Goal: Information Seeking & Learning: Find specific fact

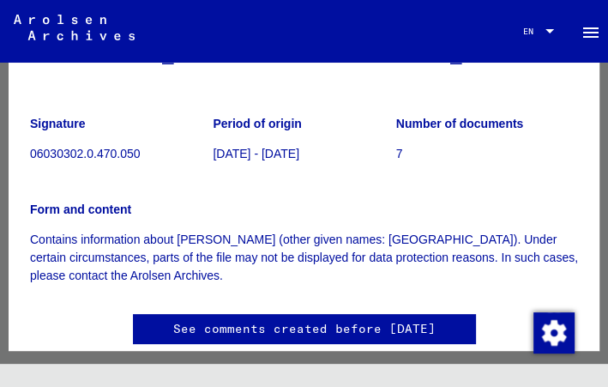
scroll to position [190, 0]
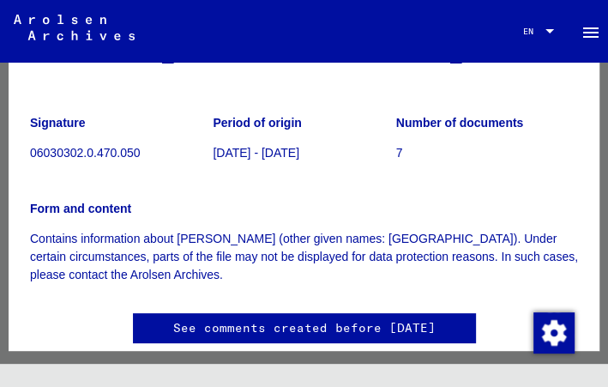
click at [300, 332] on link "See comments created before [DATE]" at bounding box center [304, 328] width 262 height 18
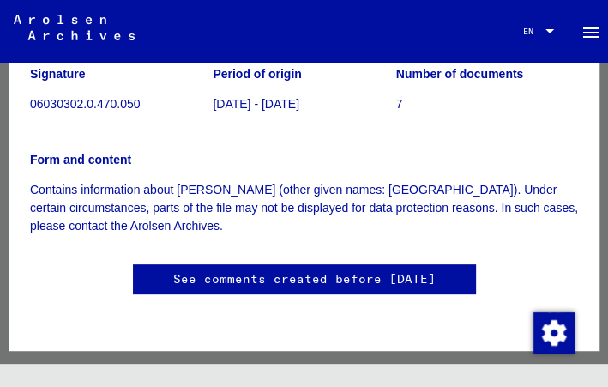
scroll to position [0, 0]
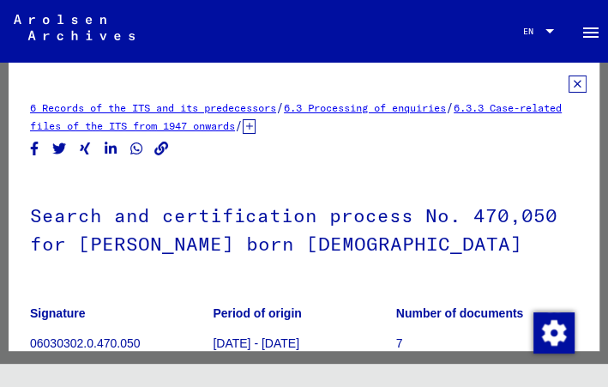
click at [568, 81] on icon at bounding box center [577, 83] width 18 height 17
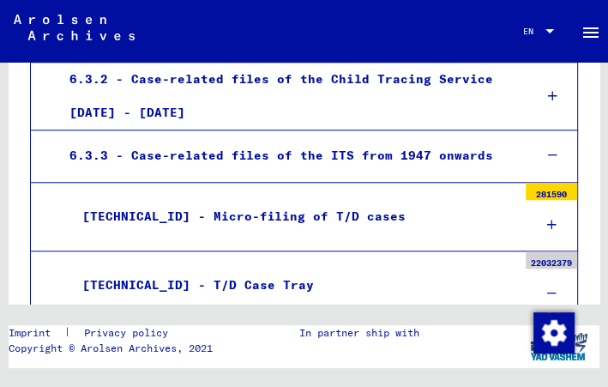
scroll to position [812, 0]
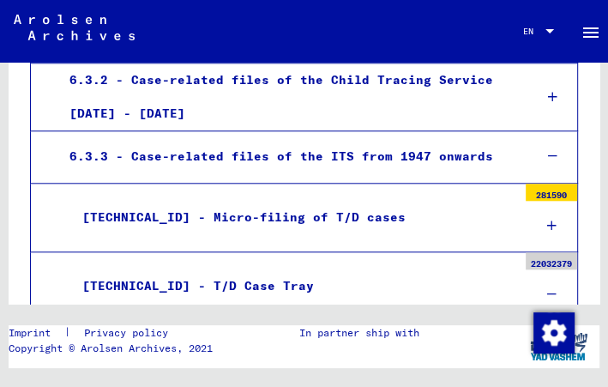
click at [298, 201] on div "[TECHNICAL_ID] - Micro-filing of T/D cases" at bounding box center [292, 217] width 447 height 33
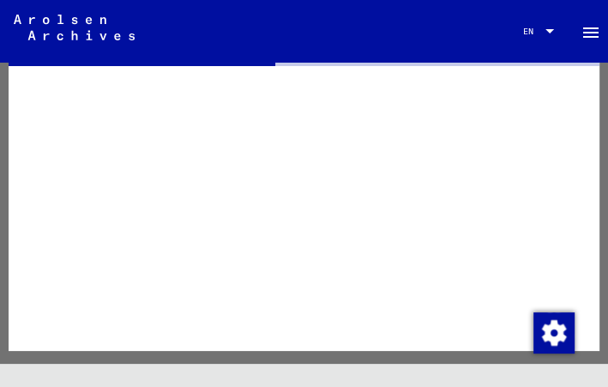
click at [298, 173] on div at bounding box center [304, 207] width 591 height 288
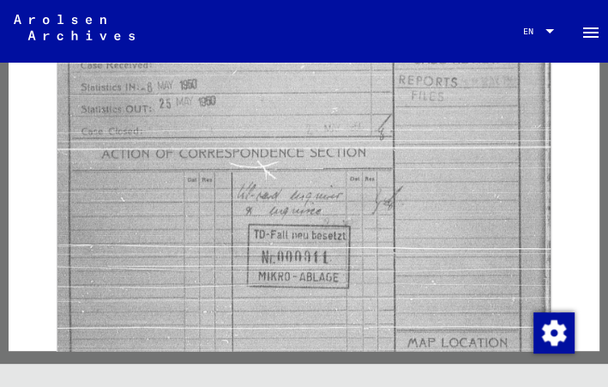
scroll to position [19, 0]
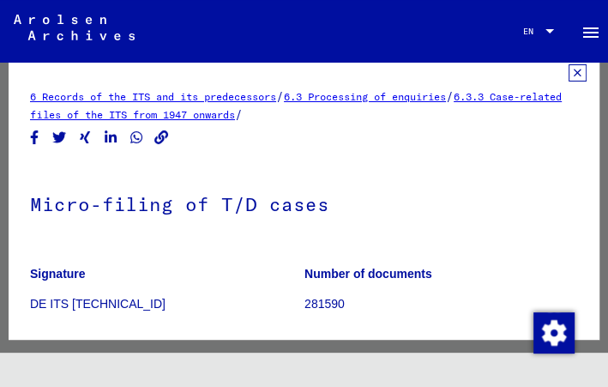
click at [568, 76] on icon at bounding box center [577, 72] width 18 height 17
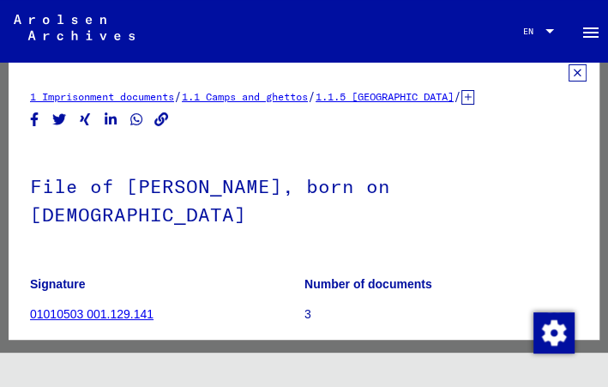
click at [568, 70] on icon at bounding box center [577, 72] width 18 height 17
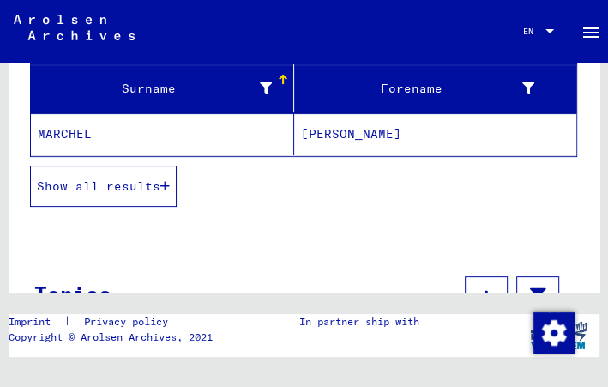
scroll to position [425, 0]
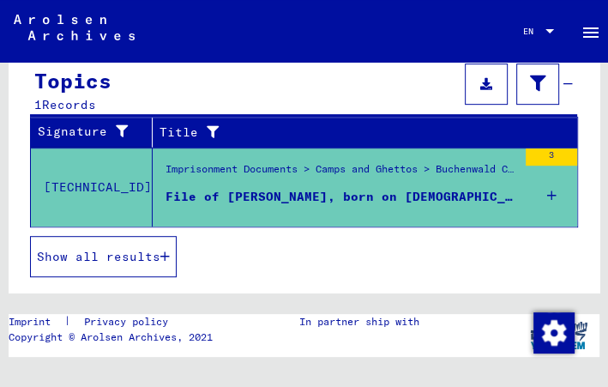
click at [158, 252] on span "Show all results" at bounding box center [98, 256] width 123 height 15
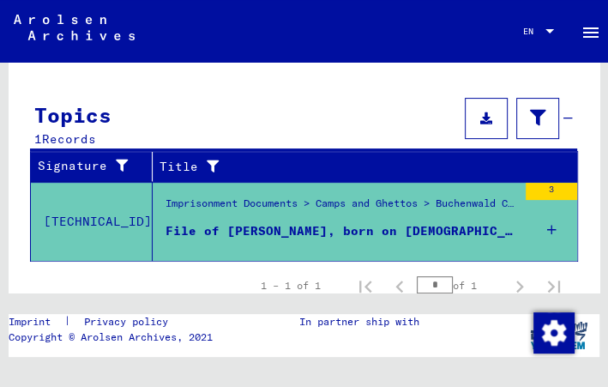
scroll to position [237, 0]
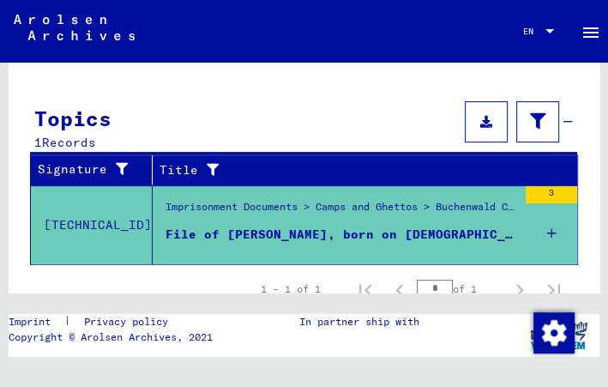
click at [69, 85] on mat-header-cell "Surname" at bounding box center [162, 64] width 263 height 48
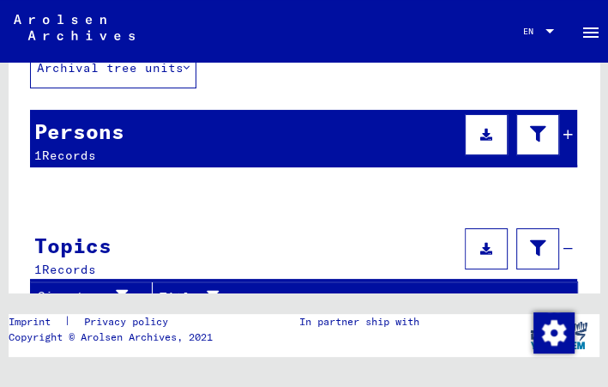
scroll to position [0, 0]
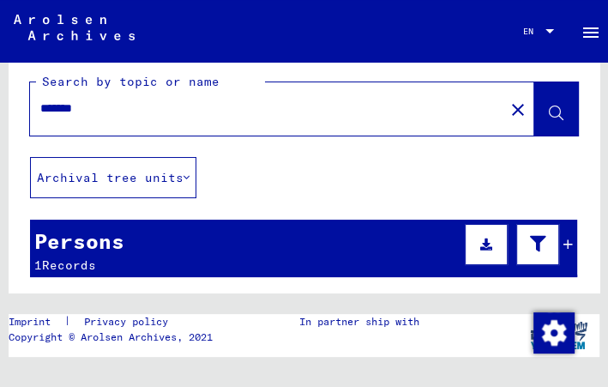
click at [129, 112] on input "*******" at bounding box center [266, 108] width 453 height 18
type input "**********"
click at [549, 117] on icon at bounding box center [556, 113] width 15 height 15
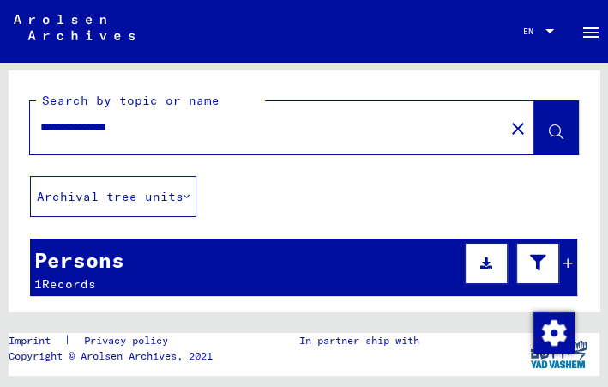
click at [557, 272] on yv-its-grid-expansion-panel "Persons 1 Records Surname Forename [PERSON_NAME] Show all results Signature Nac…" at bounding box center [304, 273] width 591 height 71
click at [563, 267] on icon at bounding box center [567, 263] width 9 height 12
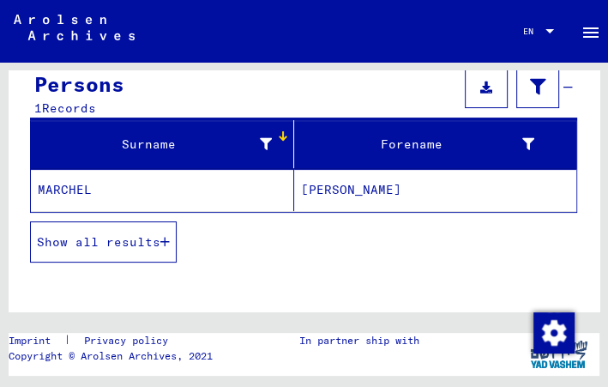
scroll to position [179, 0]
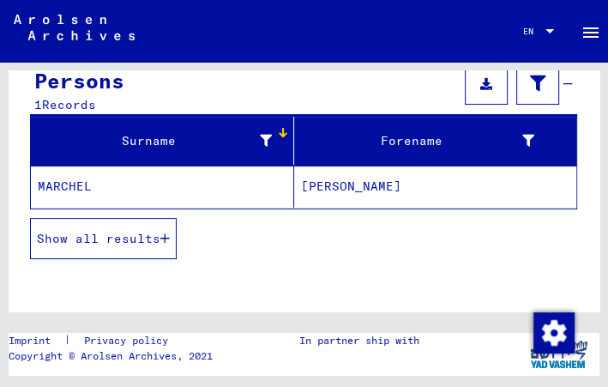
click at [160, 231] on span "Show all results" at bounding box center [98, 238] width 123 height 15
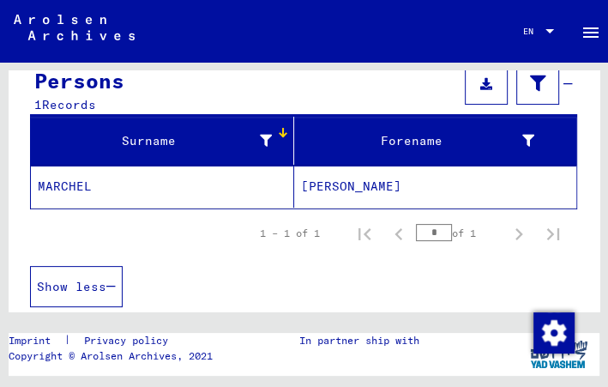
click at [105, 177] on mat-cell "MARCHEL" at bounding box center [162, 186] width 263 height 42
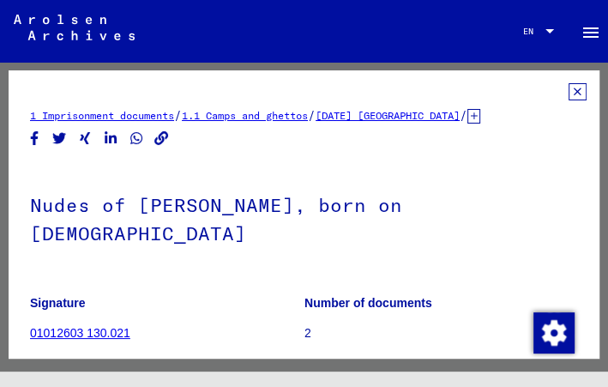
click at [568, 92] on icon at bounding box center [577, 91] width 18 height 17
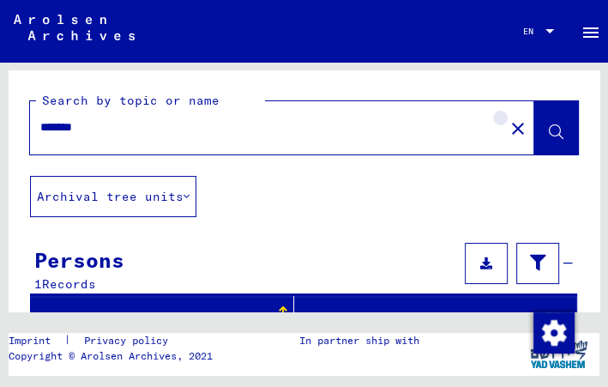
click at [507, 131] on mat-icon "close" at bounding box center [517, 128] width 21 height 21
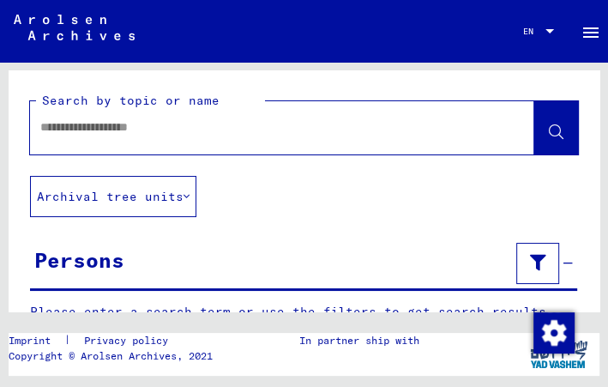
click at [282, 129] on input "text" at bounding box center [266, 127] width 453 height 18
type input "**********"
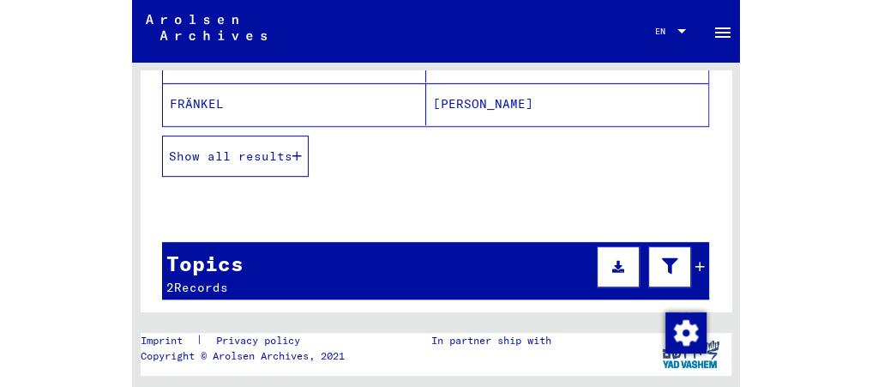
scroll to position [434, 0]
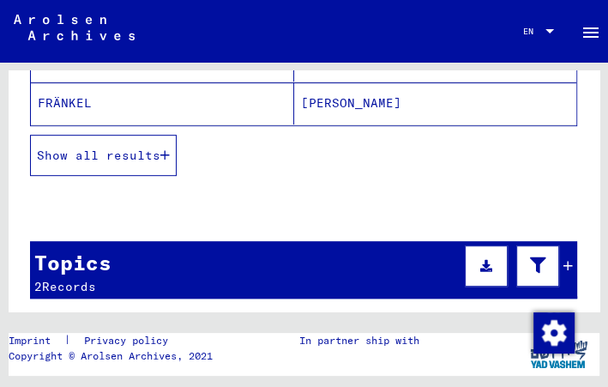
click at [173, 156] on button "Show all results" at bounding box center [103, 155] width 147 height 41
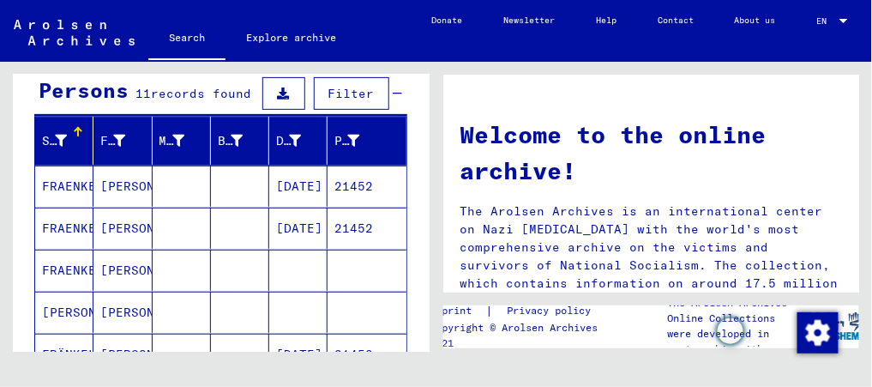
scroll to position [160, 0]
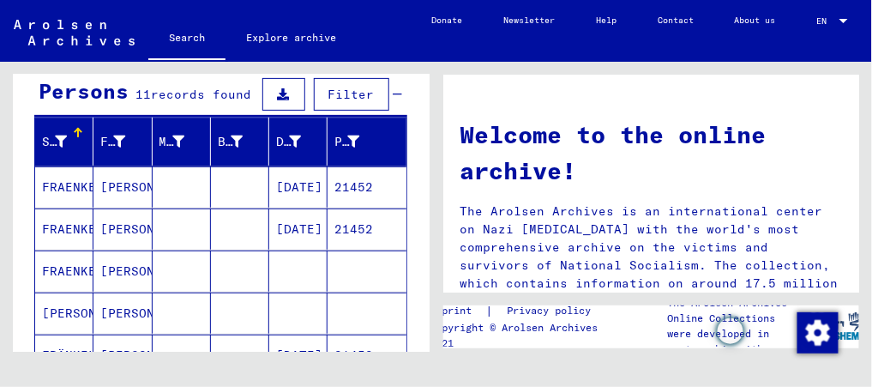
click at [112, 183] on mat-cell "[PERSON_NAME]" at bounding box center [122, 186] width 58 height 41
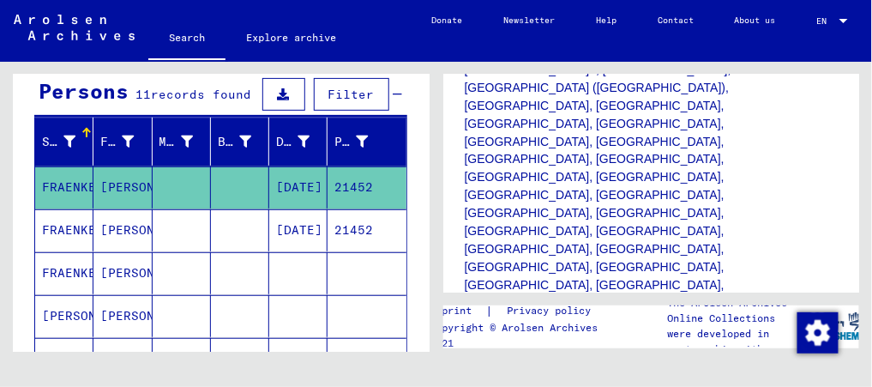
scroll to position [655, 0]
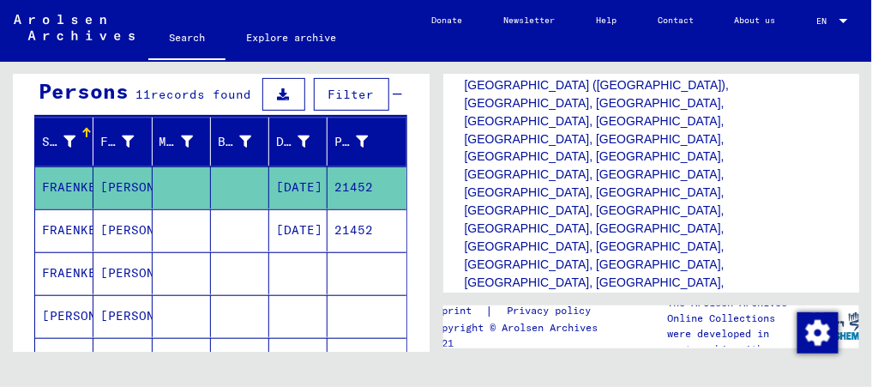
click at [101, 233] on mat-cell "[PERSON_NAME]" at bounding box center [122, 230] width 58 height 42
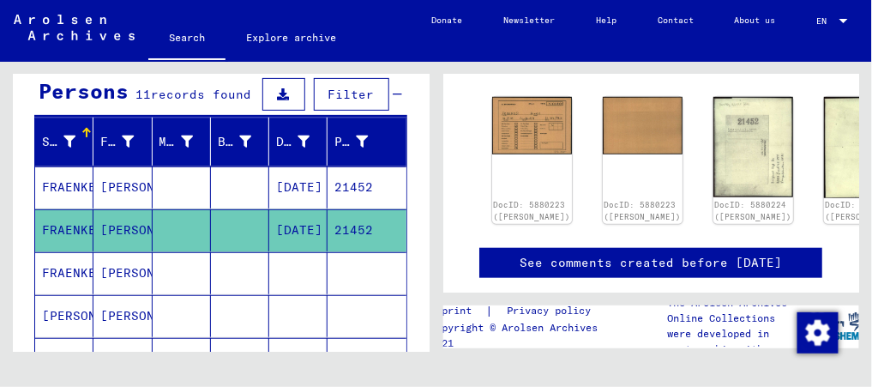
scroll to position [279, 0]
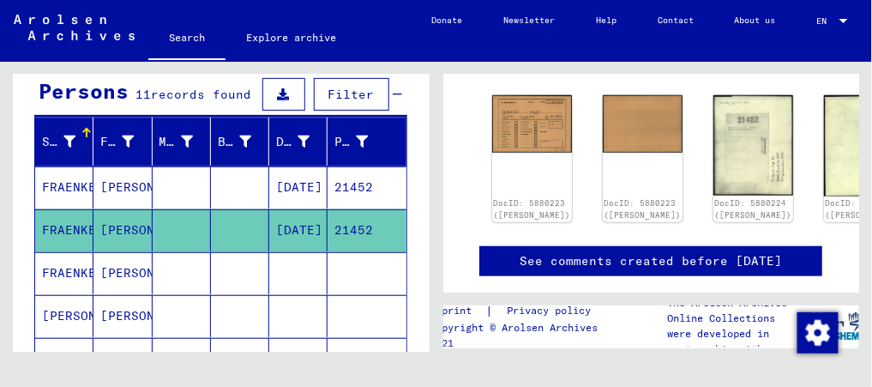
click at [177, 262] on mat-cell at bounding box center [182, 273] width 58 height 42
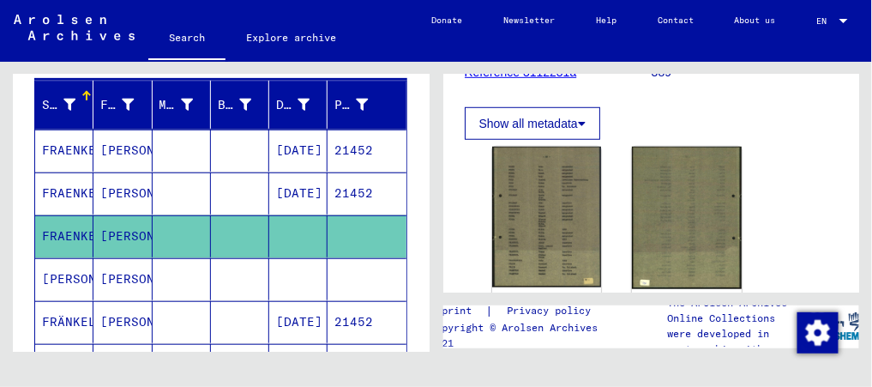
scroll to position [197, 0]
click at [191, 278] on mat-cell at bounding box center [182, 279] width 58 height 42
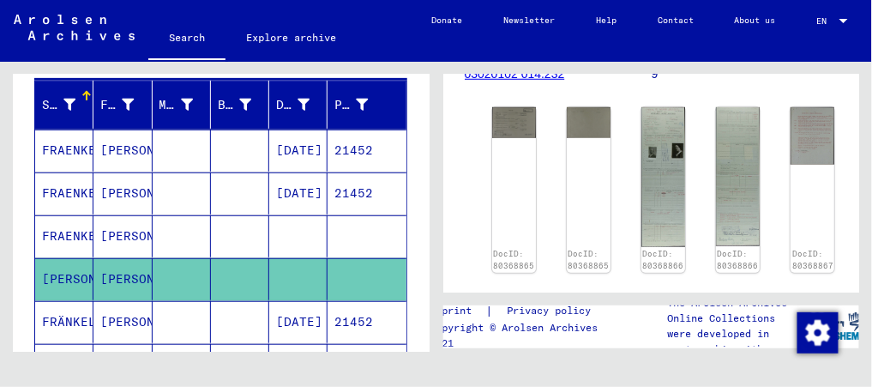
scroll to position [343, 0]
click at [185, 316] on mat-cell at bounding box center [182, 322] width 58 height 42
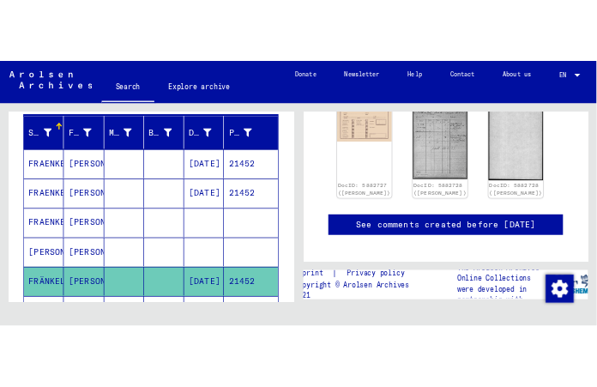
scroll to position [221, 0]
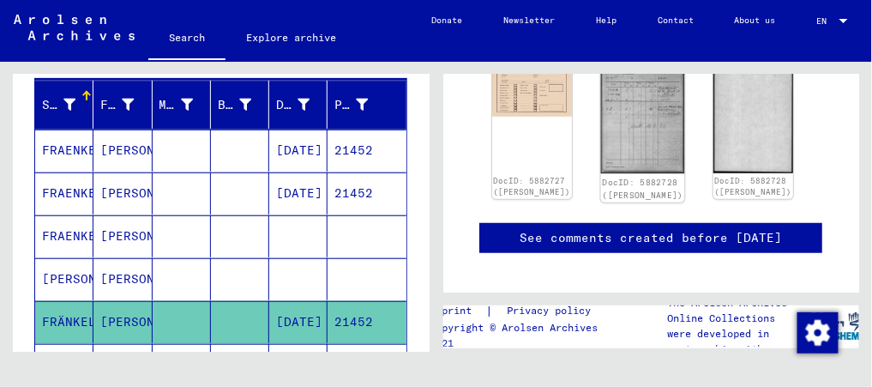
click at [607, 135] on img at bounding box center [642, 115] width 84 height 117
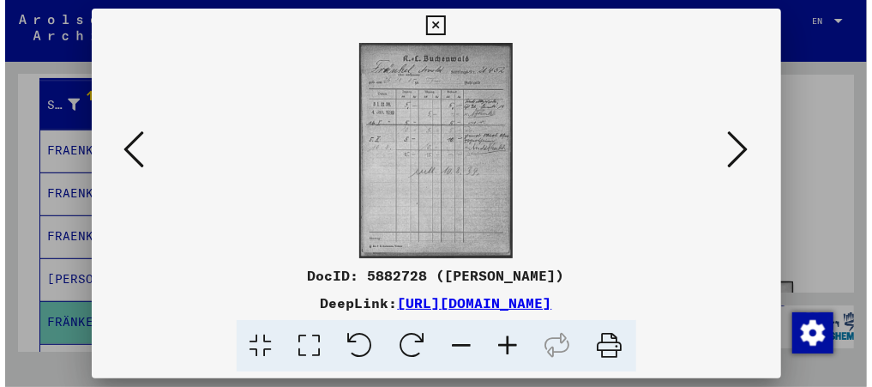
scroll to position [0, 0]
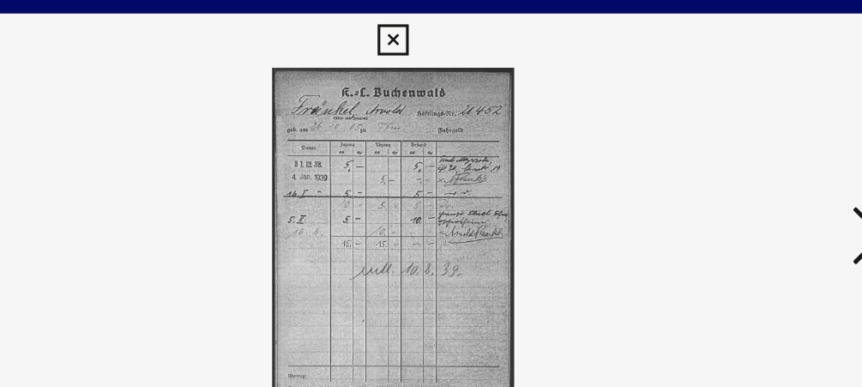
click at [431, 27] on icon at bounding box center [431, 25] width 20 height 21
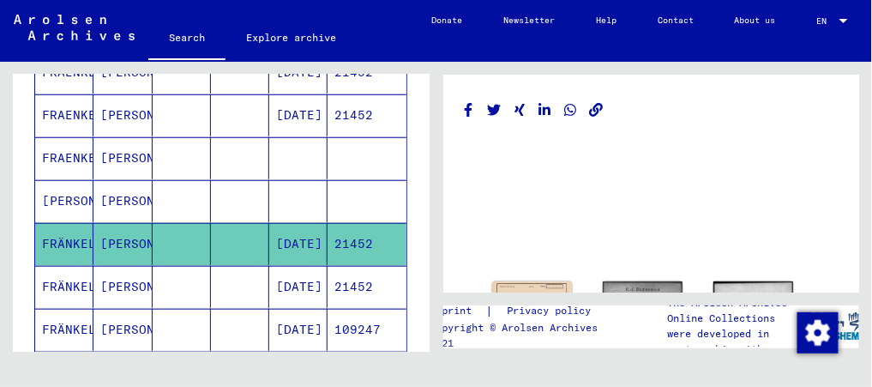
scroll to position [276, 0]
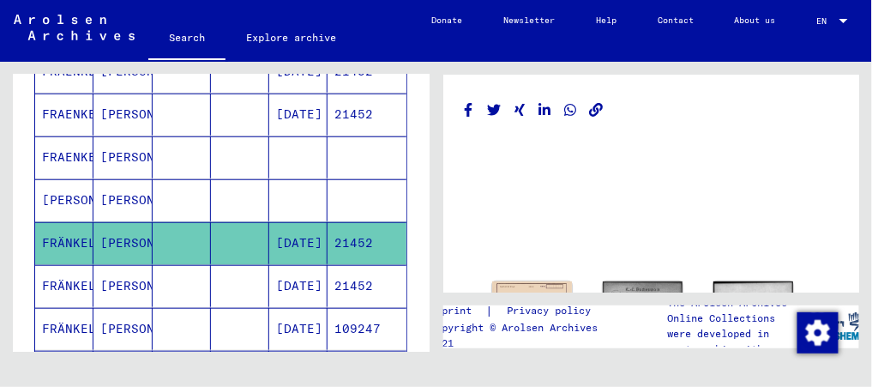
drag, startPoint x: 298, startPoint y: 177, endPoint x: 185, endPoint y: 279, distance: 152.3
click at [185, 279] on mat-cell at bounding box center [182, 286] width 58 height 42
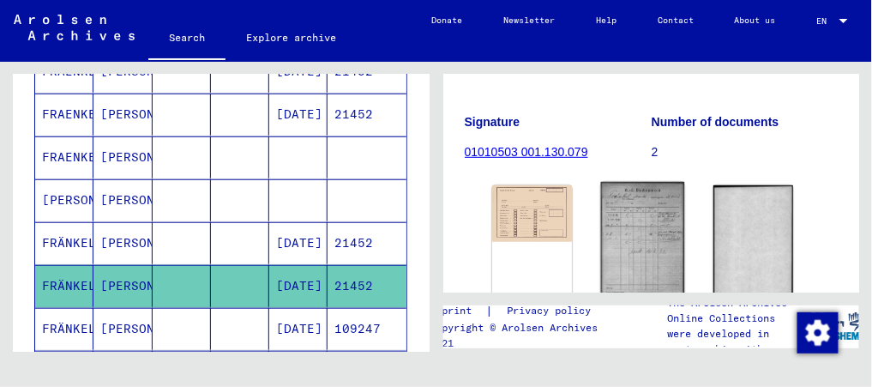
click at [607, 250] on img at bounding box center [642, 240] width 84 height 117
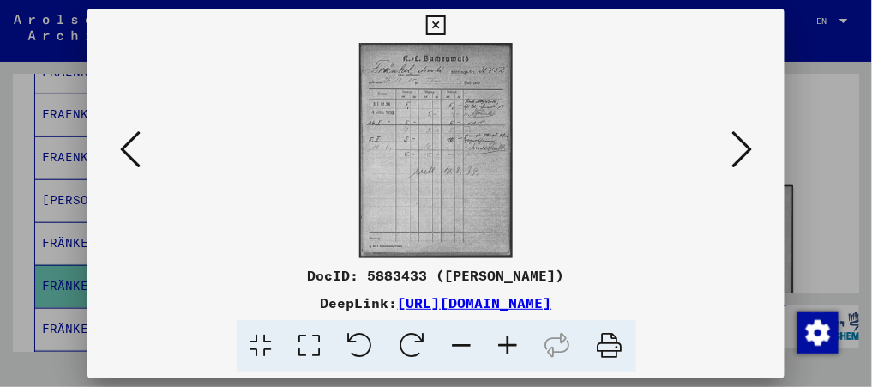
scroll to position [283, 0]
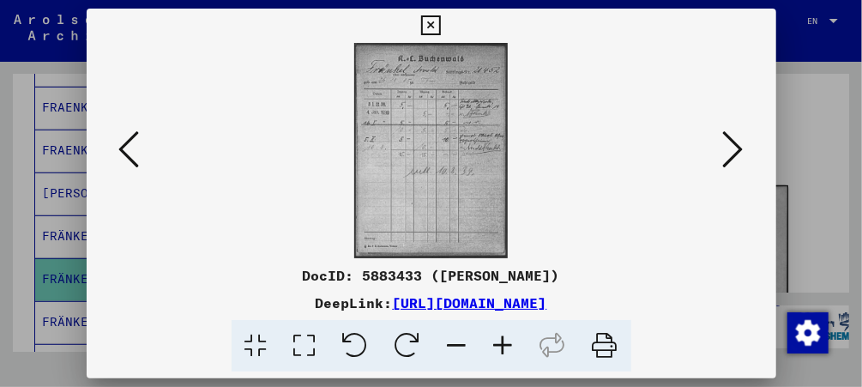
click at [425, 31] on icon at bounding box center [431, 25] width 20 height 21
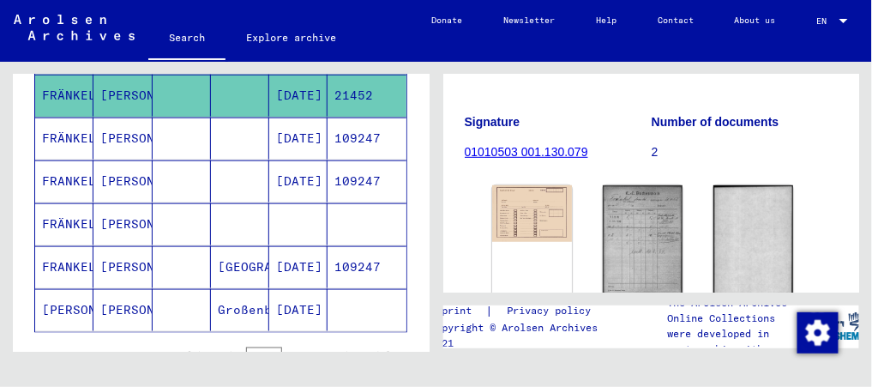
scroll to position [466, 0]
click at [226, 218] on mat-cell at bounding box center [240, 224] width 58 height 42
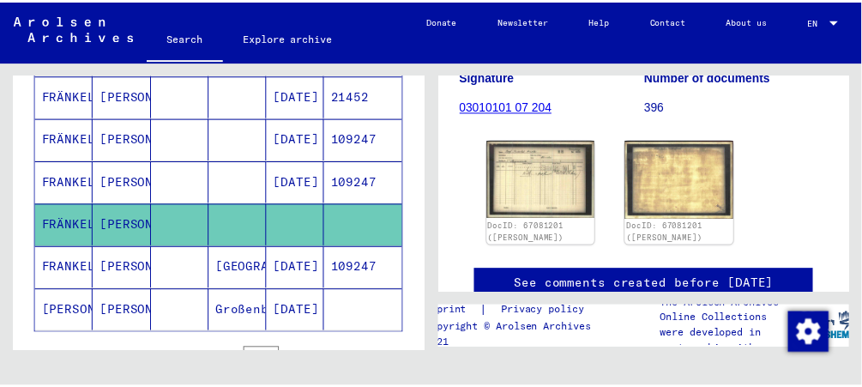
scroll to position [280, 0]
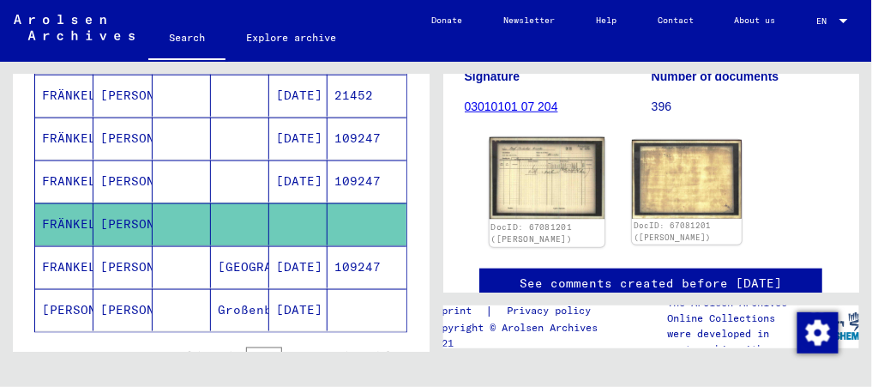
click at [560, 199] on img at bounding box center [546, 177] width 115 height 81
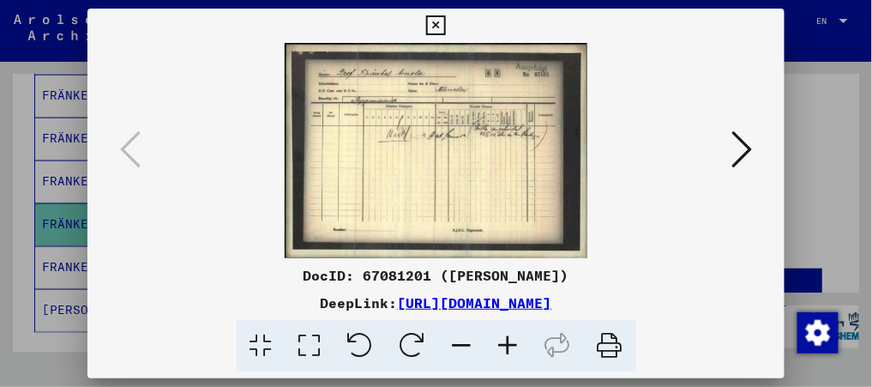
scroll to position [473, 0]
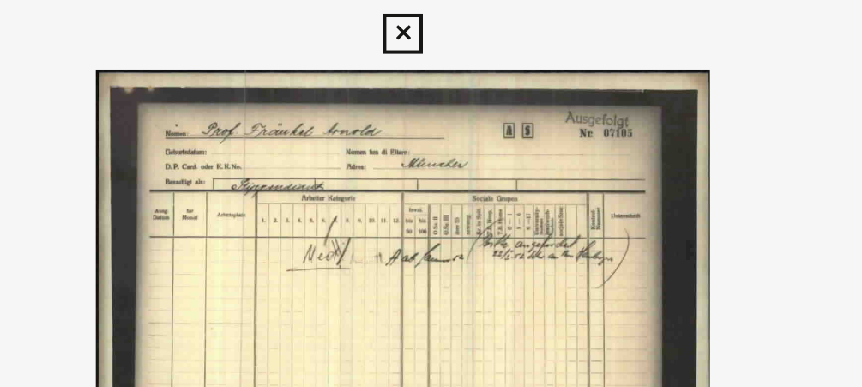
click at [429, 24] on icon at bounding box center [431, 25] width 20 height 21
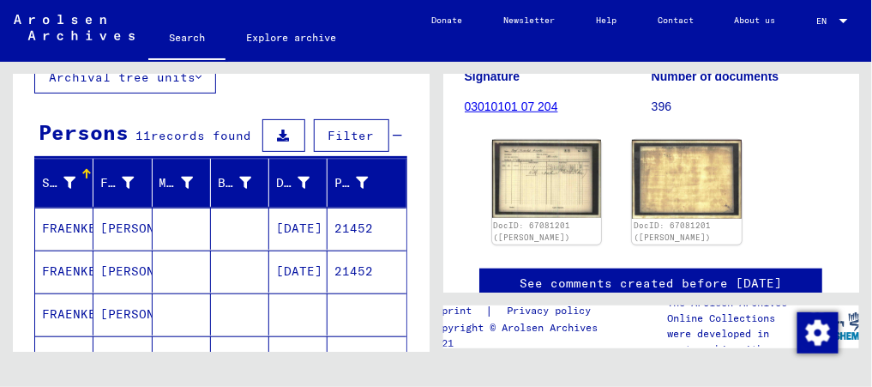
scroll to position [33, 0]
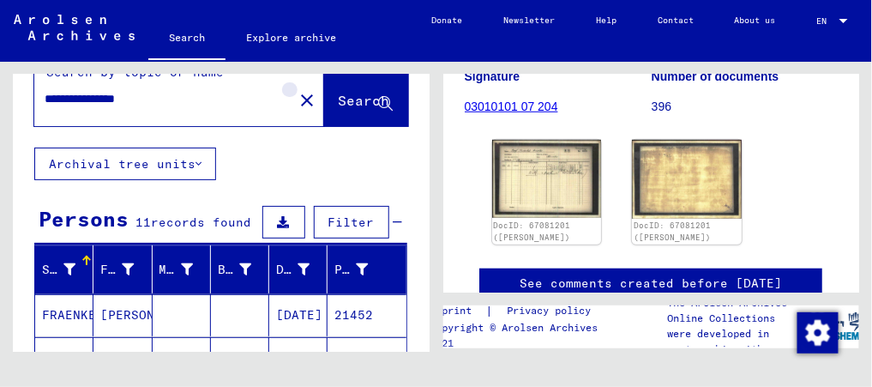
click at [297, 100] on mat-icon "close" at bounding box center [307, 100] width 21 height 21
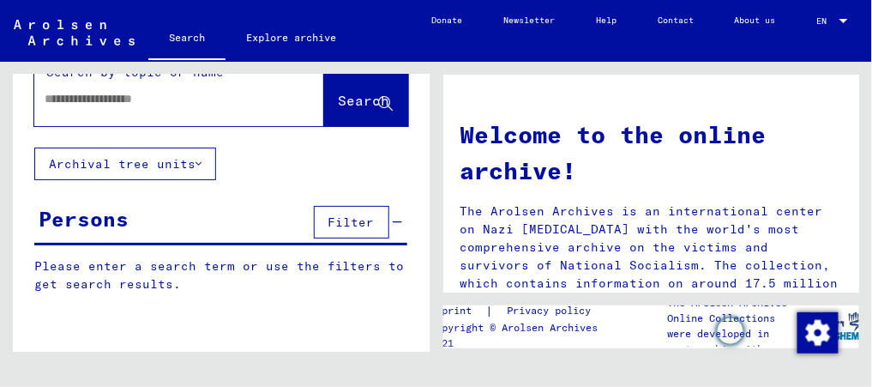
click at [238, 91] on input "text" at bounding box center [159, 99] width 228 height 18
type input "*****"
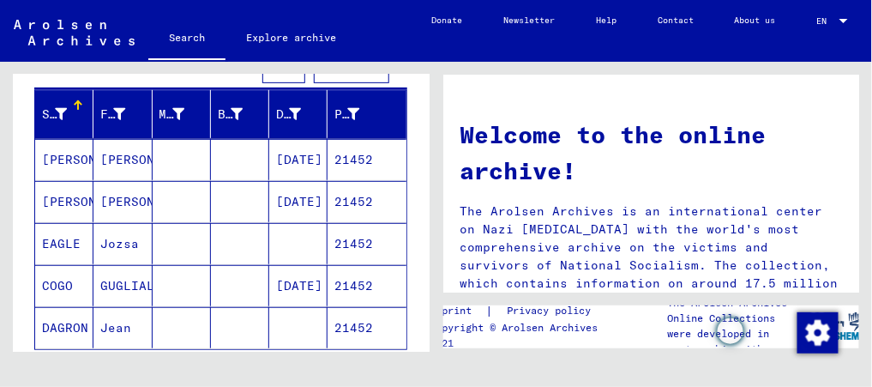
scroll to position [189, 0]
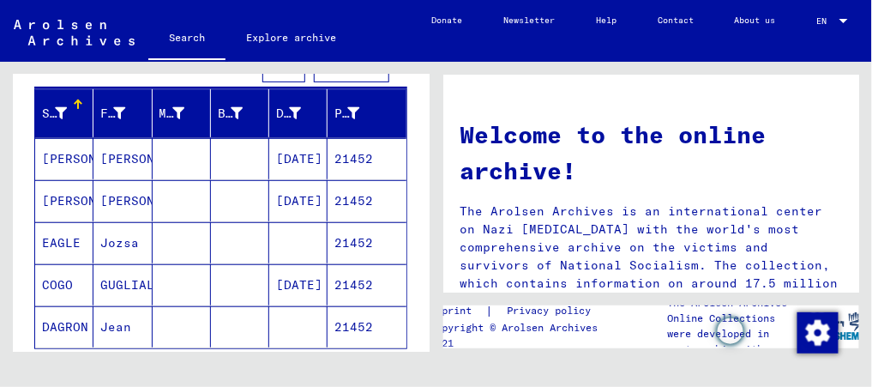
click at [363, 153] on mat-cell "21452" at bounding box center [366, 158] width 78 height 41
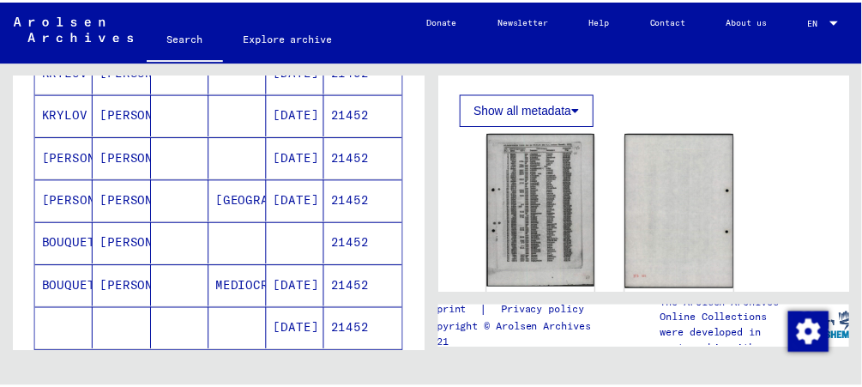
scroll to position [1038, 0]
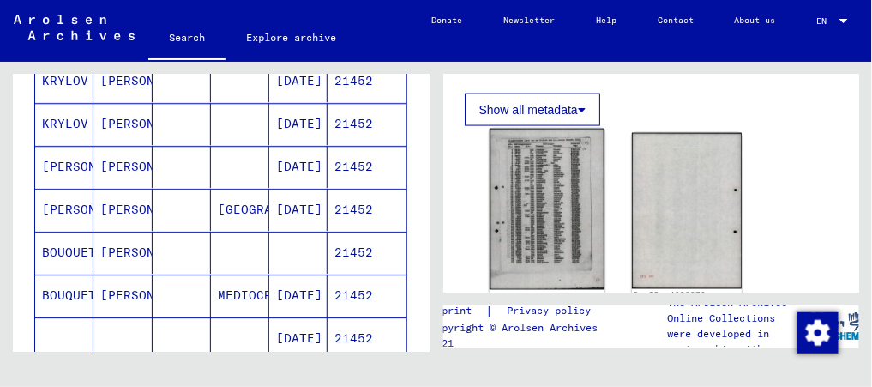
click at [526, 222] on img at bounding box center [546, 209] width 115 height 161
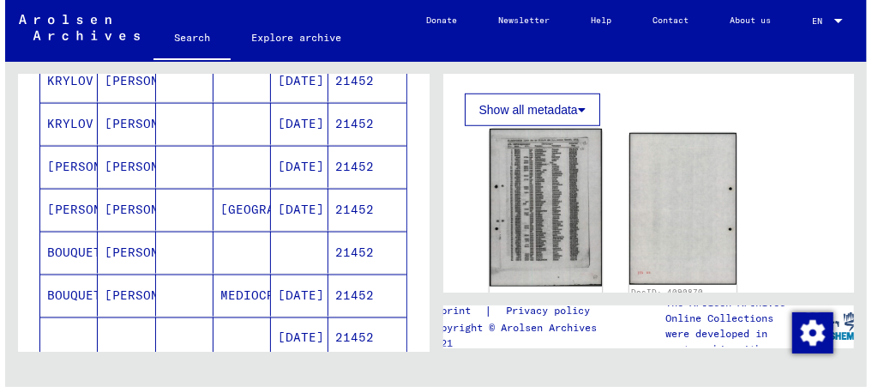
scroll to position [1045, 0]
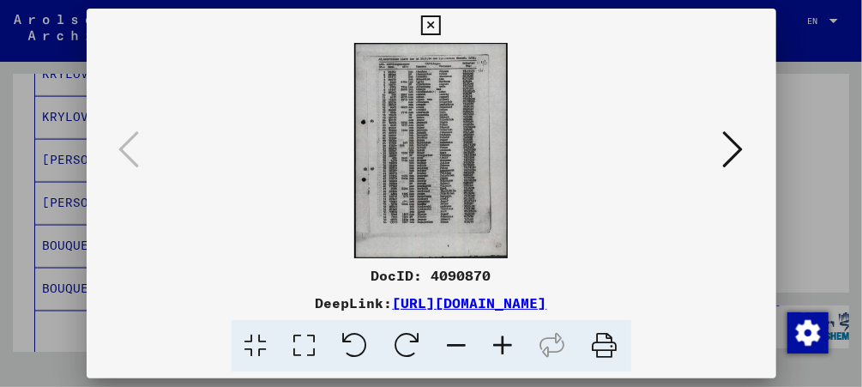
click at [443, 122] on img at bounding box center [431, 150] width 573 height 215
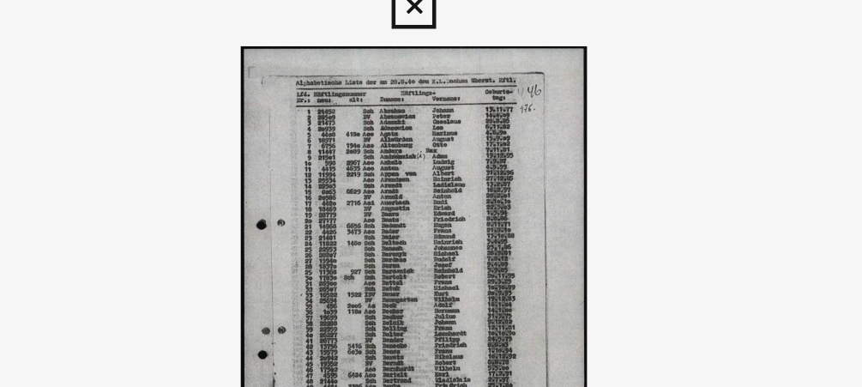
click at [434, 31] on icon at bounding box center [431, 25] width 20 height 21
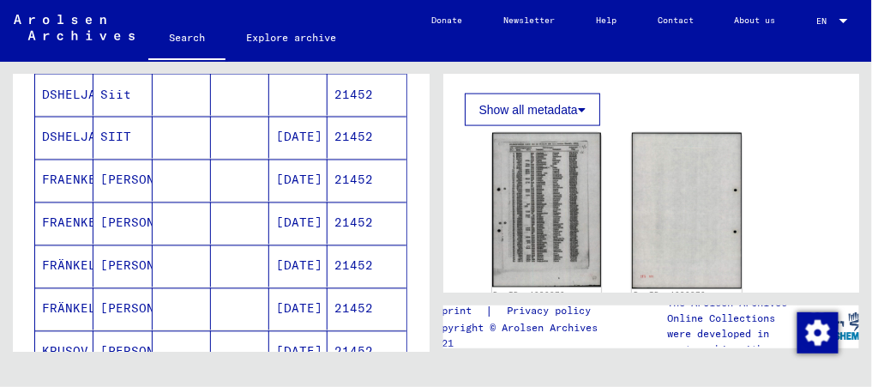
scroll to position [682, 0]
click at [114, 165] on mat-cell "[PERSON_NAME]" at bounding box center [122, 180] width 58 height 42
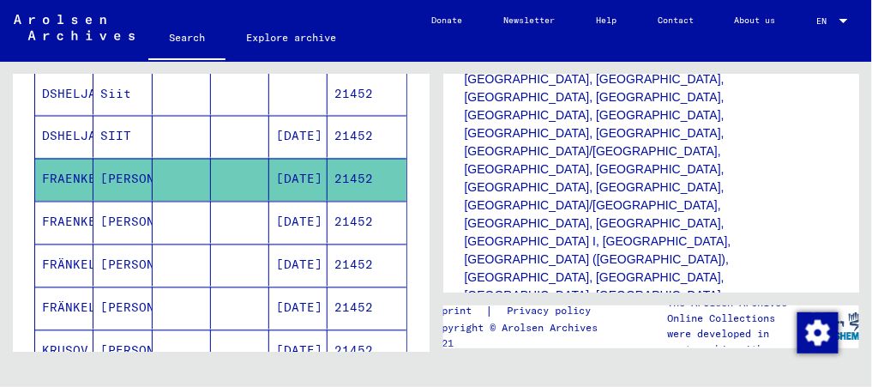
scroll to position [481, 0]
click at [303, 210] on mat-cell "[DATE]" at bounding box center [298, 222] width 58 height 42
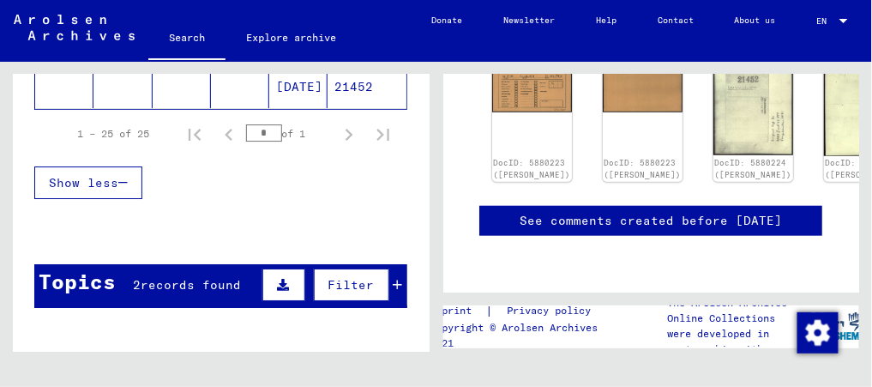
scroll to position [1354, 0]
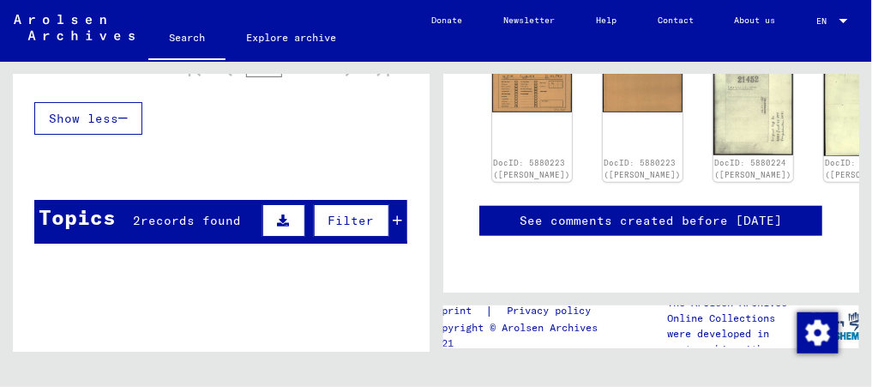
click at [393, 214] on icon at bounding box center [397, 220] width 9 height 12
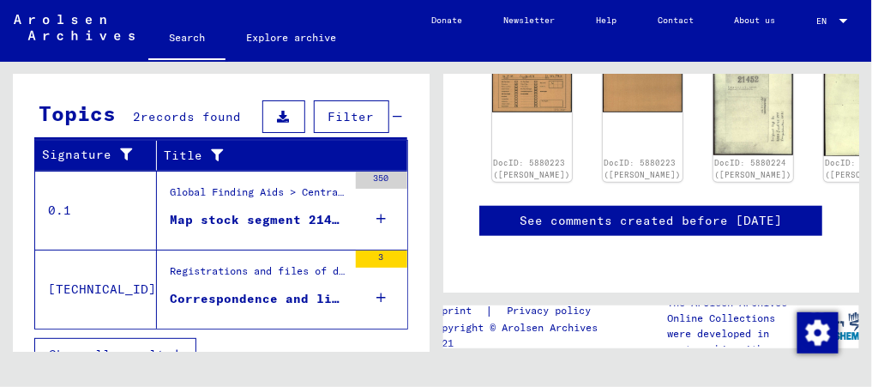
scroll to position [1457, 0]
click at [298, 250] on div "Registrations and files of displaced persons, children and missing persons > pr…" at bounding box center [252, 289] width 190 height 78
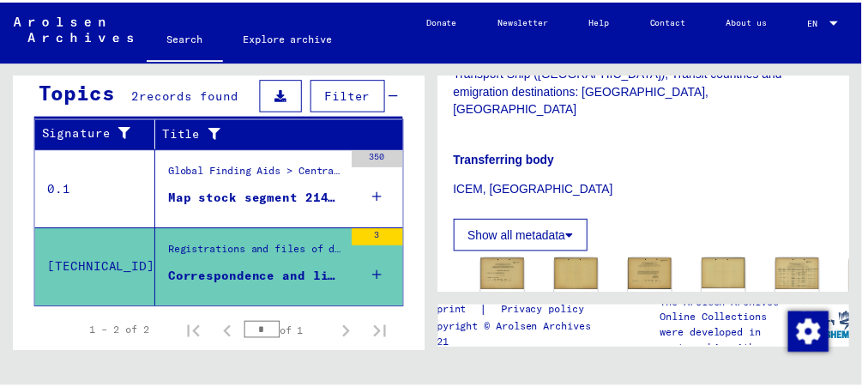
scroll to position [560, 43]
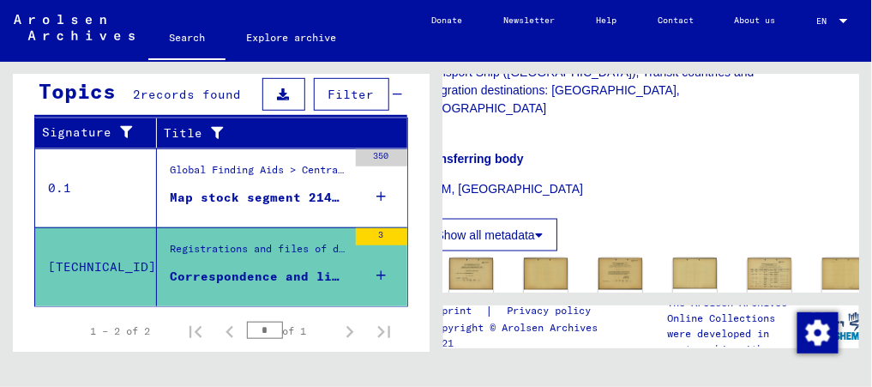
click at [607, 210] on div "Show all metadata" at bounding box center [609, 230] width 374 height 41
click at [607, 257] on img at bounding box center [770, 273] width 46 height 33
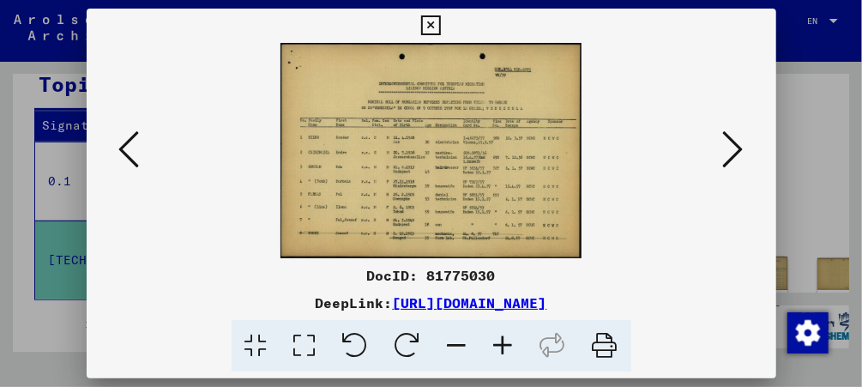
click at [607, 200] on div "DocID: 81775030 DeepLink: [URL][DOMAIN_NAME]" at bounding box center [431, 194] width 689 height 370
click at [454, 192] on img at bounding box center [431, 150] width 573 height 215
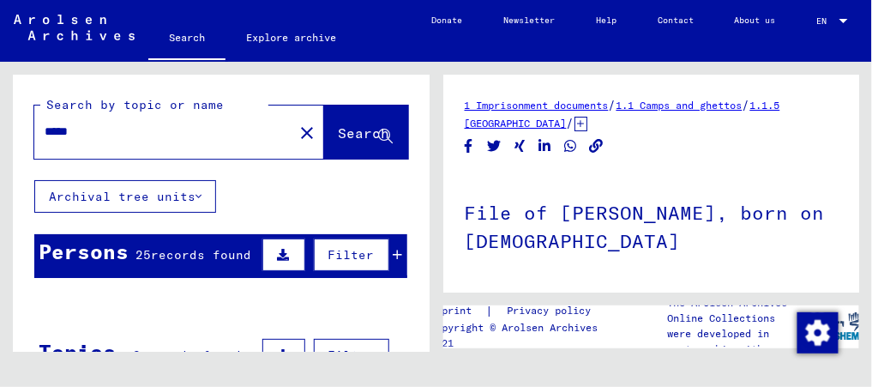
click at [297, 137] on mat-icon "close" at bounding box center [307, 133] width 21 height 21
